Goal: Task Accomplishment & Management: Manage account settings

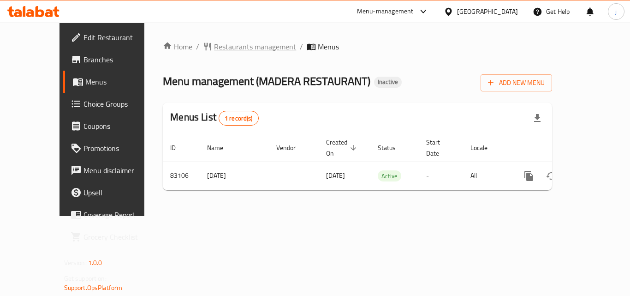
click at [214, 49] on span "Restaurants management" at bounding box center [255, 46] width 82 height 11
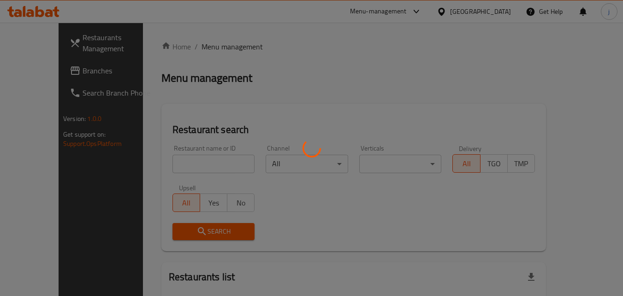
click at [66, 72] on div at bounding box center [311, 148] width 623 height 296
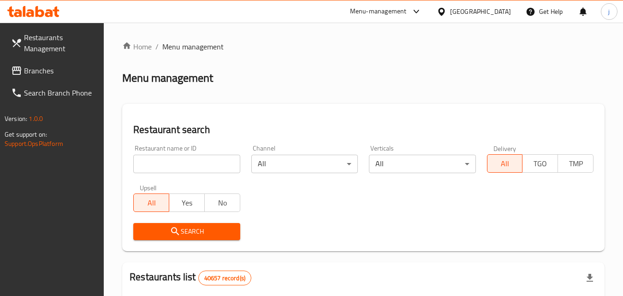
click at [66, 72] on span "Branches" at bounding box center [60, 70] width 73 height 11
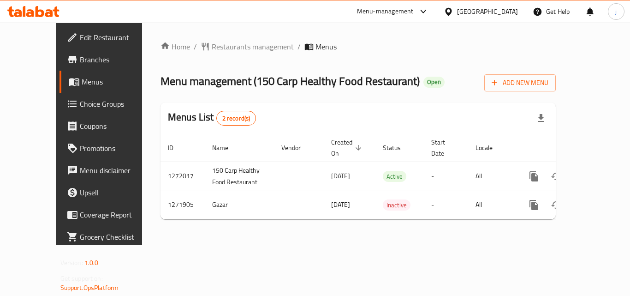
click at [451, 12] on icon at bounding box center [448, 11] width 6 height 8
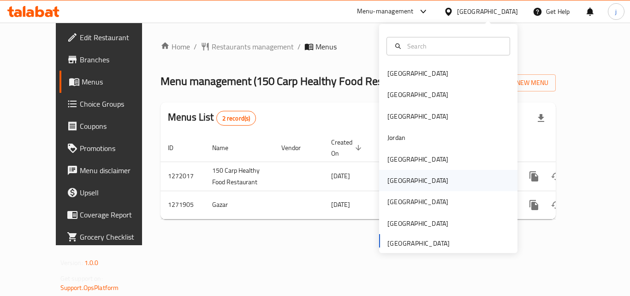
click at [396, 178] on div "[GEOGRAPHIC_DATA]" at bounding box center [418, 180] width 76 height 21
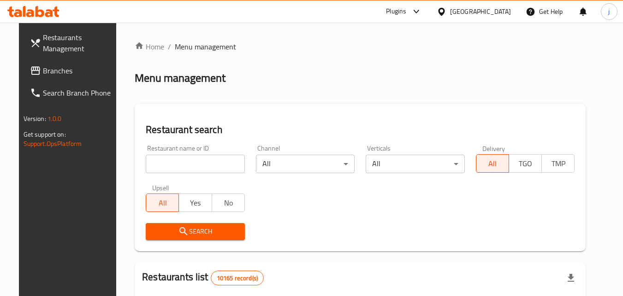
click at [53, 66] on span "Branches" at bounding box center [79, 70] width 73 height 11
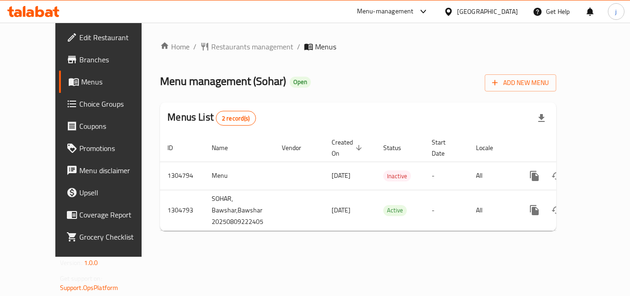
click at [453, 11] on icon at bounding box center [449, 12] width 10 height 10
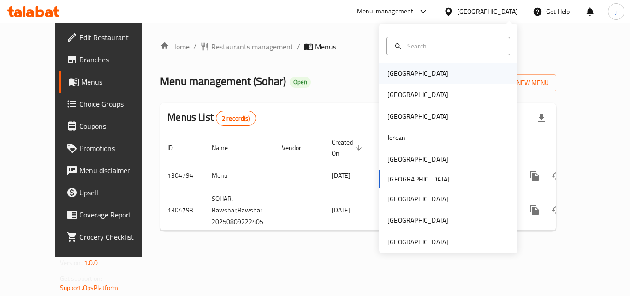
click at [387, 76] on div "[GEOGRAPHIC_DATA]" at bounding box center [417, 73] width 61 height 10
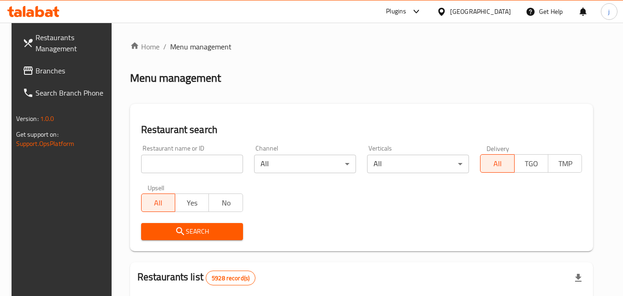
click at [36, 70] on span "Branches" at bounding box center [72, 70] width 73 height 11
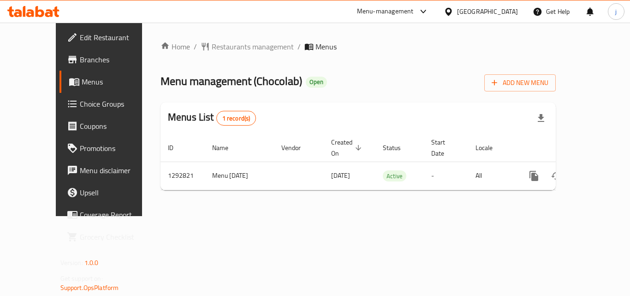
click at [453, 7] on icon at bounding box center [449, 12] width 10 height 10
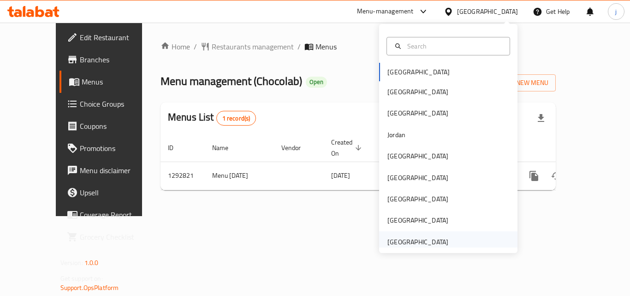
click at [419, 237] on div "[GEOGRAPHIC_DATA]" at bounding box center [417, 242] width 61 height 10
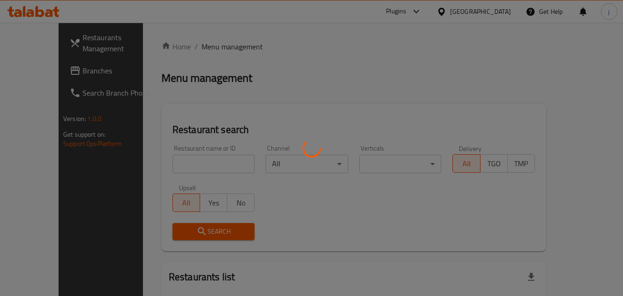
click at [36, 72] on div at bounding box center [311, 148] width 623 height 296
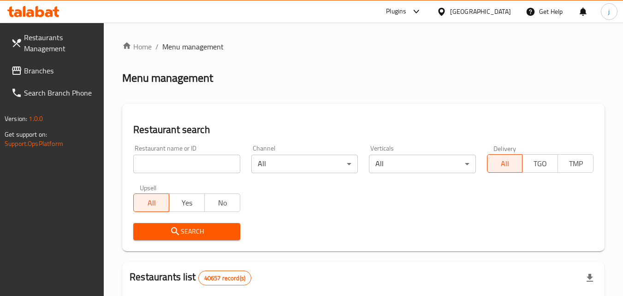
click at [36, 72] on div at bounding box center [311, 148] width 623 height 296
click at [36, 72] on span "Branches" at bounding box center [60, 70] width 73 height 11
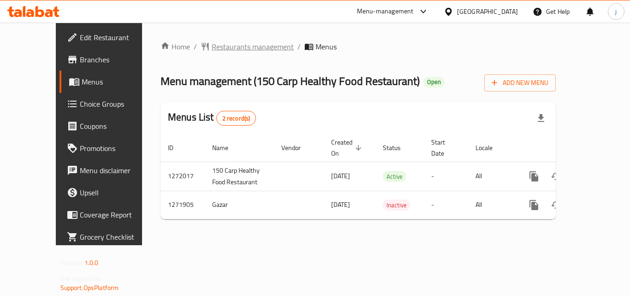
click at [212, 45] on span "Restaurants management" at bounding box center [253, 46] width 82 height 11
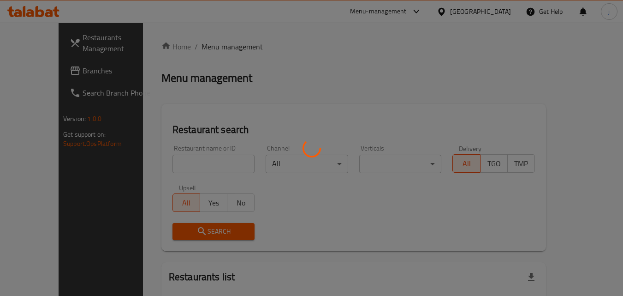
click at [34, 68] on div at bounding box center [311, 148] width 623 height 296
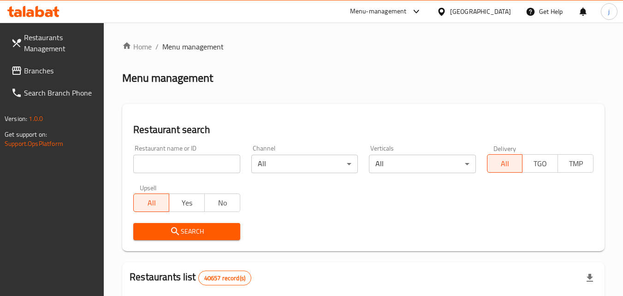
click at [42, 69] on span "Branches" at bounding box center [60, 70] width 73 height 11
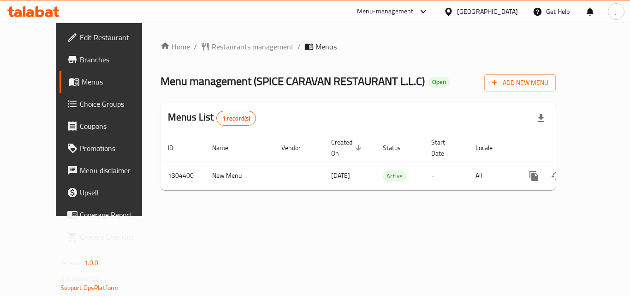
click at [490, 8] on div "[GEOGRAPHIC_DATA]" at bounding box center [487, 11] width 61 height 10
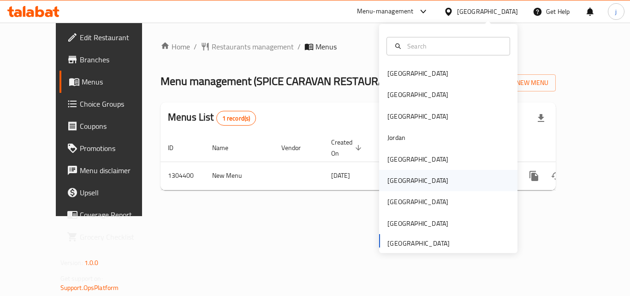
click at [389, 183] on div "Oman" at bounding box center [417, 180] width 61 height 10
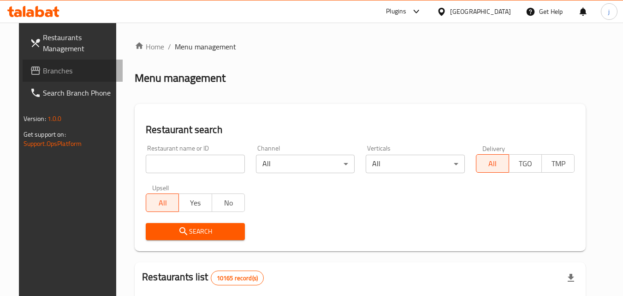
click at [43, 66] on span "Branches" at bounding box center [79, 70] width 73 height 11
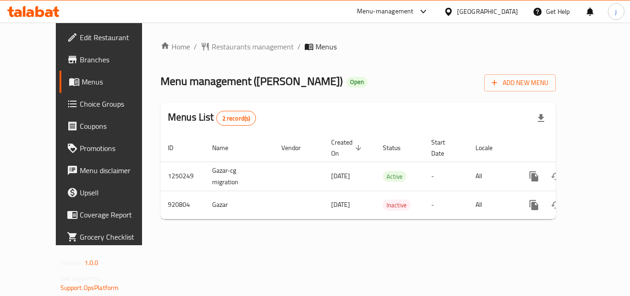
click at [502, 13] on div "Oman" at bounding box center [487, 11] width 61 height 10
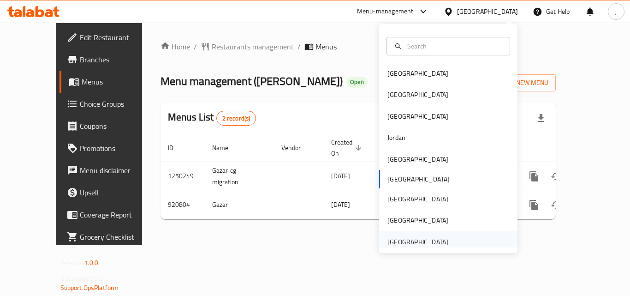
click at [395, 239] on div "[GEOGRAPHIC_DATA]" at bounding box center [417, 242] width 61 height 10
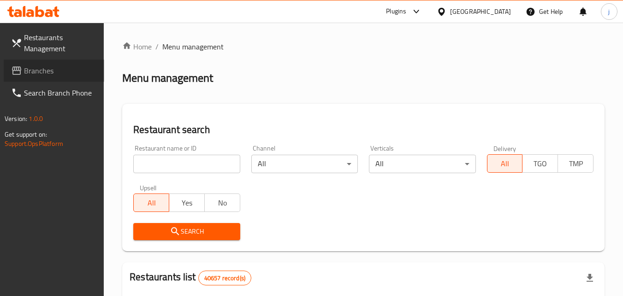
click at [55, 62] on link "Branches" at bounding box center [54, 70] width 101 height 22
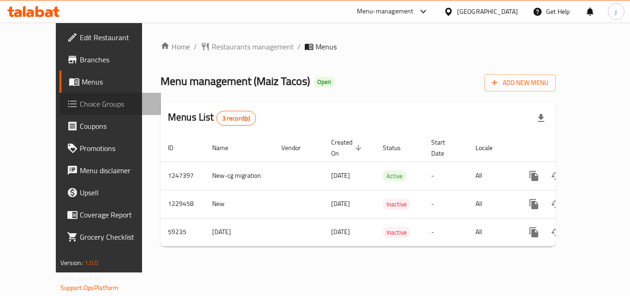
click at [80, 99] on span "Choice Groups" at bounding box center [117, 103] width 74 height 11
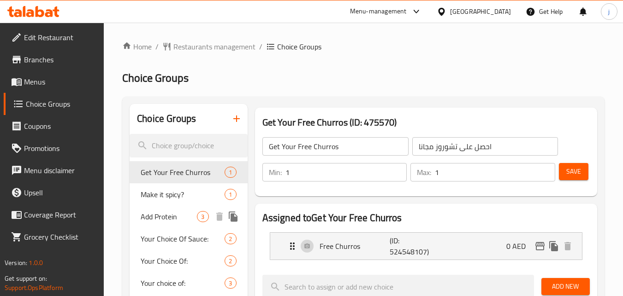
click at [161, 218] on span "Add Protein" at bounding box center [169, 216] width 56 height 11
type input "Add Protein"
type input "أضف البروتين"
type input "0"
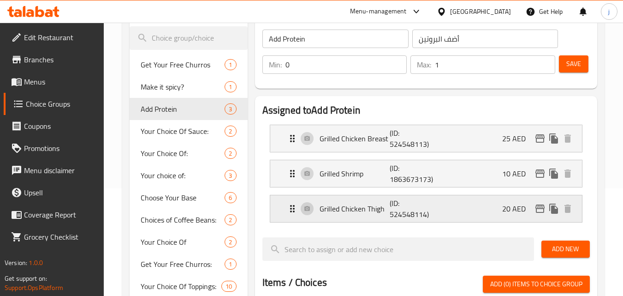
scroll to position [94, 0]
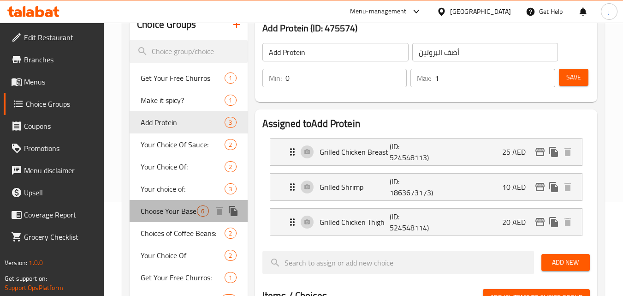
click at [166, 207] on span "Choose Your Base" at bounding box center [169, 210] width 56 height 11
type input "Choose Your Base"
type input "اختر القاعدة الخاصة بك"
type input "1"
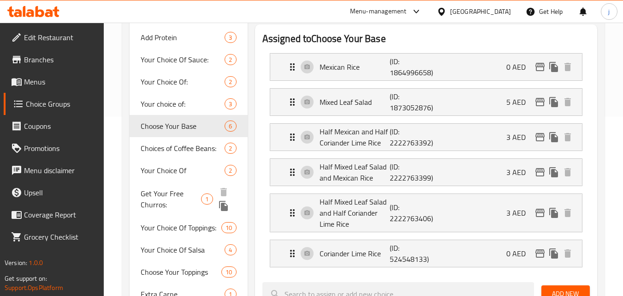
scroll to position [186, 0]
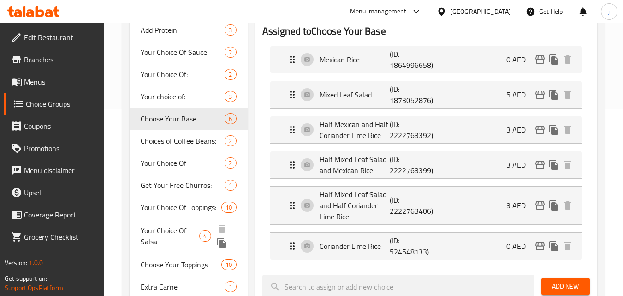
click at [164, 235] on span "Your Choice Of Salsa" at bounding box center [170, 236] width 59 height 22
type input "Your Choice Of Salsa"
type input "اختيارك من السالسا"
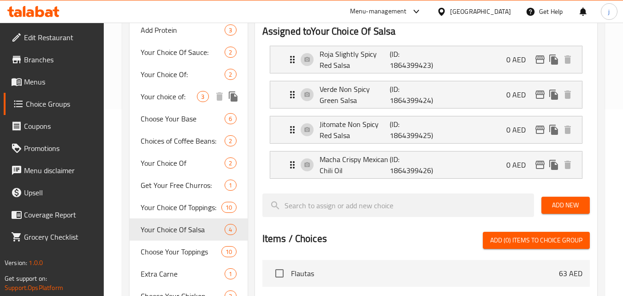
click at [161, 102] on span "Your choice of:" at bounding box center [169, 96] width 56 height 11
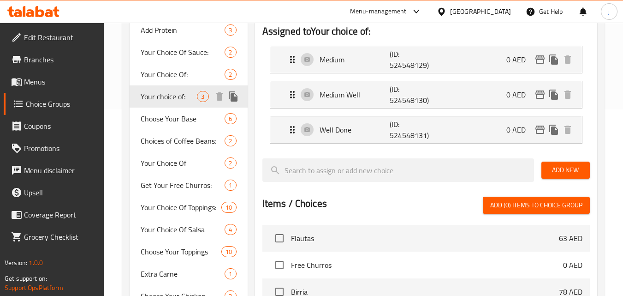
type input "Your choice of:"
type input "اختيارك من:"
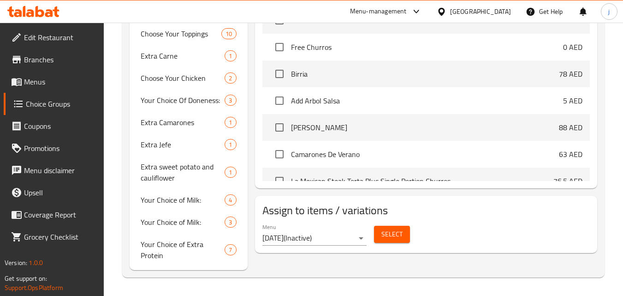
scroll to position [406, 0]
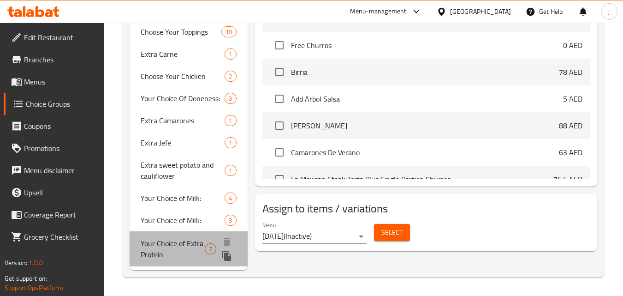
click at [139, 250] on div "Your Choice of Extra Protein 7" at bounding box center [189, 248] width 118 height 35
type input "Your Choice of Extra Protein"
type input "اختيارك من البروتين الإضافي"
type input "0"
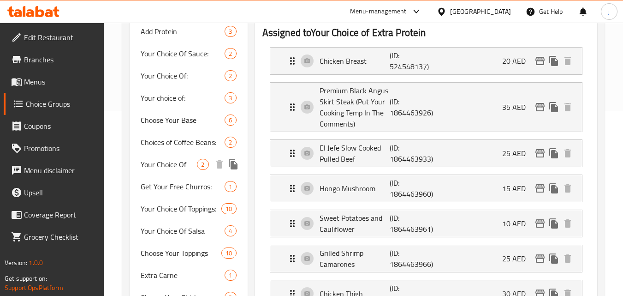
scroll to position [221, 0]
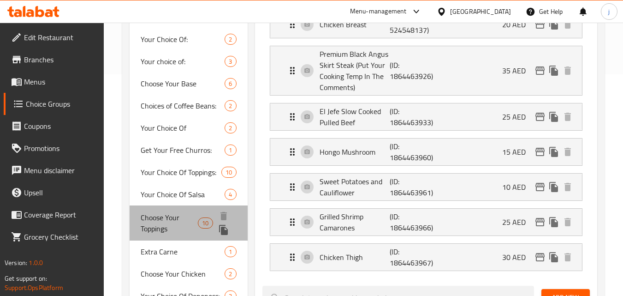
click at [161, 214] on span "Choose Your Toppings" at bounding box center [169, 223] width 57 height 22
type input "Choose Your Toppings"
type input "اختر إضافاتك"
type input "1"
type input "5"
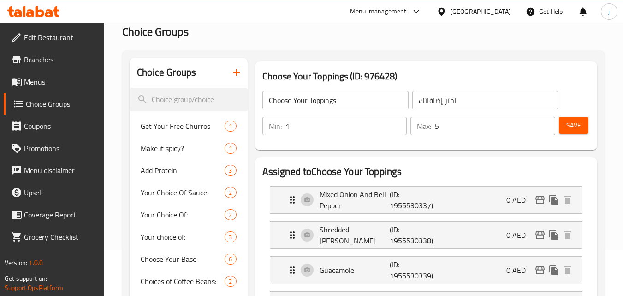
scroll to position [92, 0]
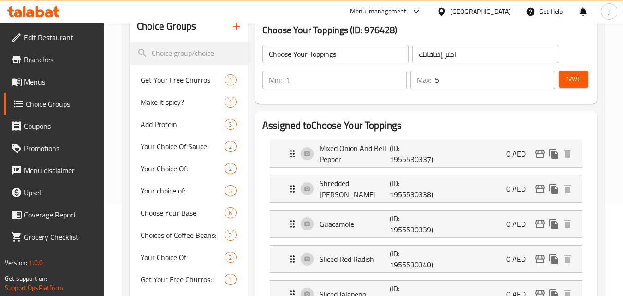
click at [455, 6] on div "[GEOGRAPHIC_DATA]" at bounding box center [480, 11] width 61 height 10
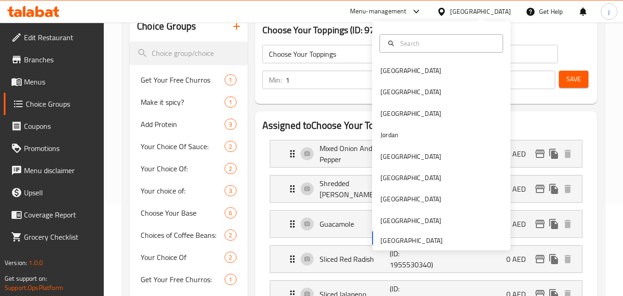
scroll to position [0, 0]
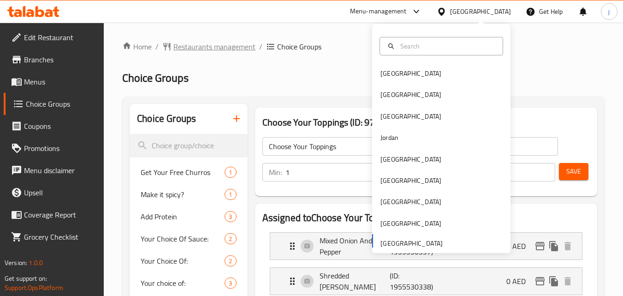
click at [208, 44] on span "Restaurants management" at bounding box center [214, 46] width 82 height 11
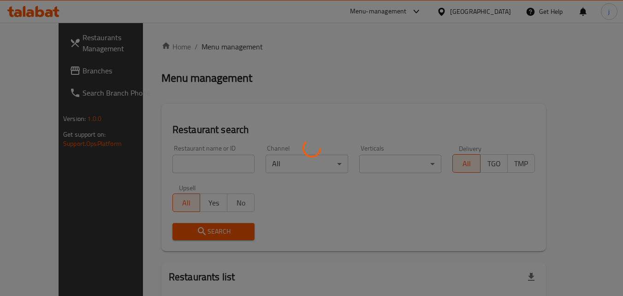
click at [34, 71] on div at bounding box center [311, 148] width 623 height 296
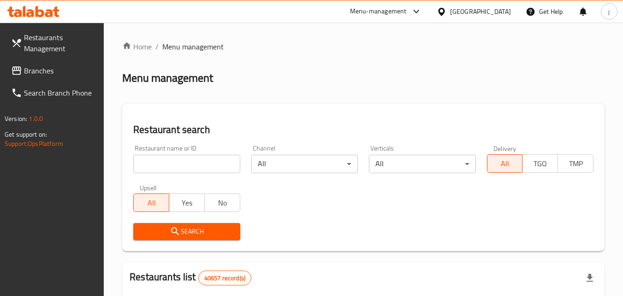
click at [41, 68] on span "Branches" at bounding box center [60, 70] width 73 height 11
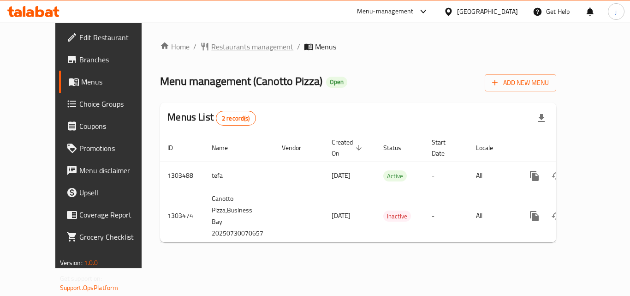
click at [235, 49] on span "Restaurants management" at bounding box center [252, 46] width 82 height 11
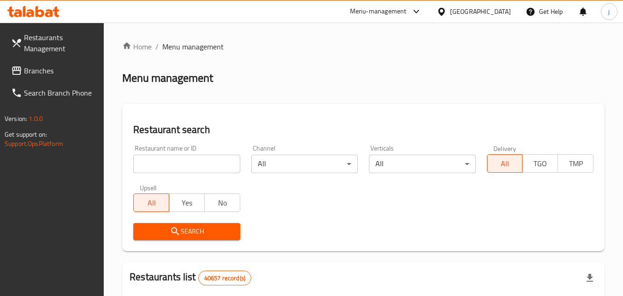
click at [48, 71] on div at bounding box center [311, 148] width 623 height 296
click at [39, 75] on span "Branches" at bounding box center [60, 70] width 73 height 11
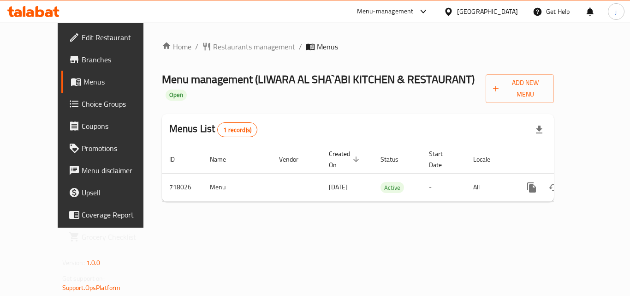
click at [505, 15] on div "[GEOGRAPHIC_DATA]" at bounding box center [487, 11] width 61 height 10
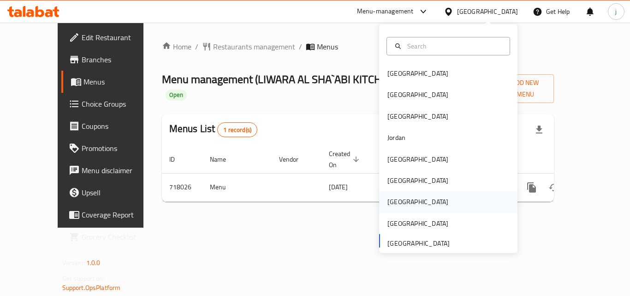
click at [394, 202] on div "[GEOGRAPHIC_DATA]" at bounding box center [417, 201] width 61 height 10
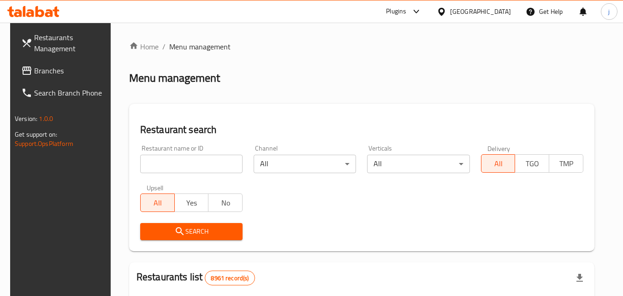
click at [35, 79] on link "Branches" at bounding box center [64, 70] width 101 height 22
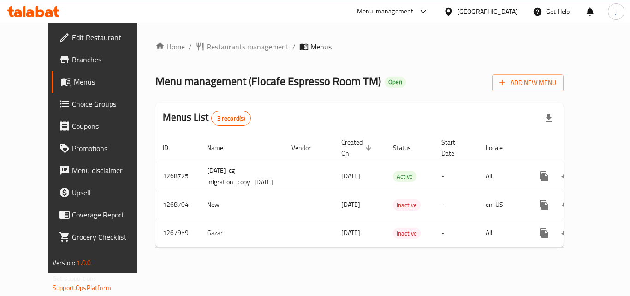
click at [516, 17] on div "[GEOGRAPHIC_DATA]" at bounding box center [480, 11] width 89 height 22
click at [451, 9] on icon at bounding box center [448, 11] width 6 height 8
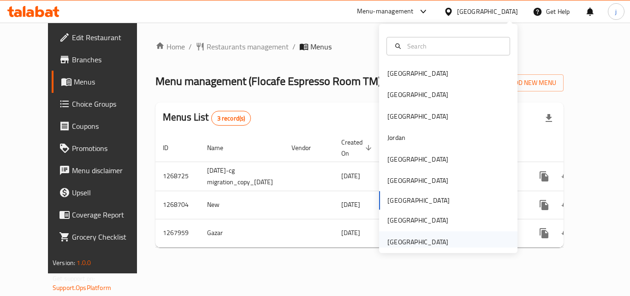
click at [403, 241] on div "[GEOGRAPHIC_DATA]" at bounding box center [417, 242] width 61 height 10
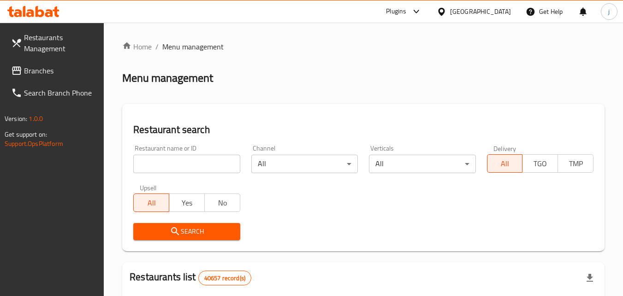
click at [56, 74] on span "Branches" at bounding box center [60, 70] width 73 height 11
